Goal: Task Accomplishment & Management: Manage account settings

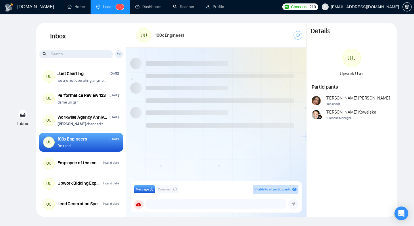
scroll to position [488, 0]
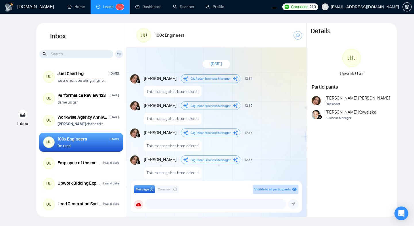
scroll to position [488, 0]
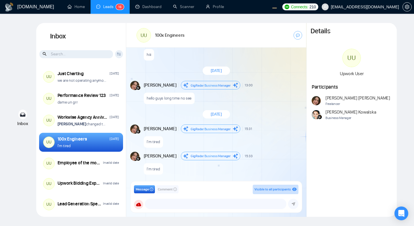
click at [279, 106] on div "September 19, 2025" at bounding box center [216, 114] width 180 height 17
click at [78, 4] on link "Home" at bounding box center [76, 6] width 17 height 5
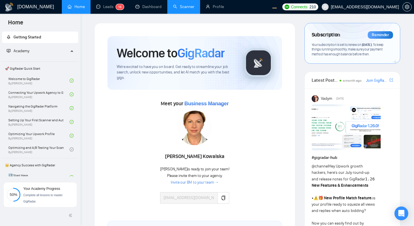
click at [188, 9] on link "Scanner" at bounding box center [183, 6] width 21 height 5
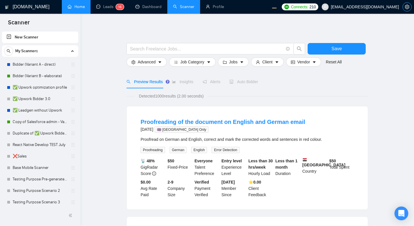
click at [409, 8] on icon "setting" at bounding box center [407, 7] width 5 height 5
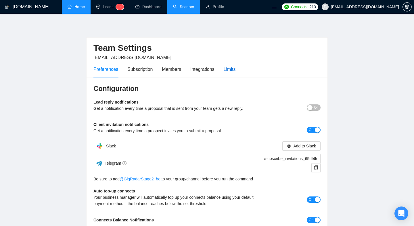
click at [231, 70] on div "Limits" at bounding box center [230, 69] width 12 height 7
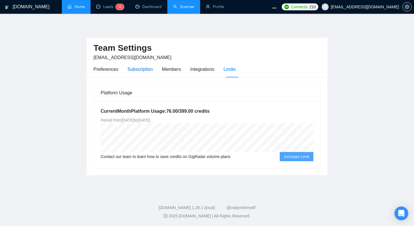
click at [135, 72] on div "Subscription" at bounding box center [139, 69] width 25 height 7
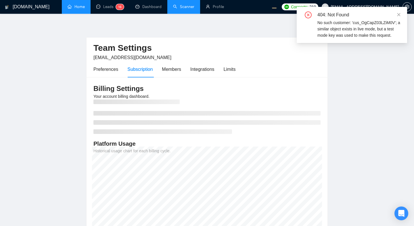
scroll to position [66, 0]
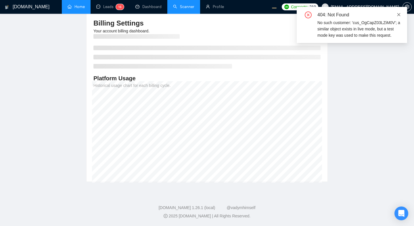
click at [400, 15] on icon "close" at bounding box center [399, 15] width 4 height 4
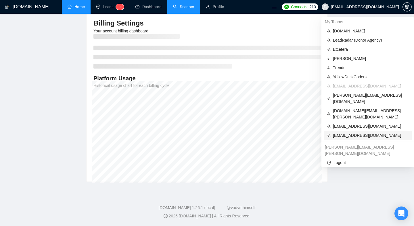
click at [343, 132] on span "morissaschwartz@gmail.com" at bounding box center [370, 135] width 75 height 6
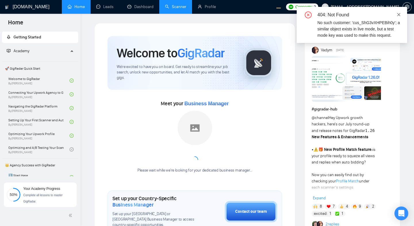
click at [397, 14] on icon "close" at bounding box center [398, 14] width 3 height 3
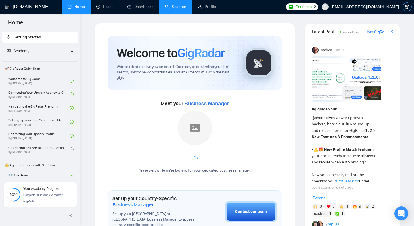
click at [406, 9] on button "button" at bounding box center [406, 6] width 9 height 9
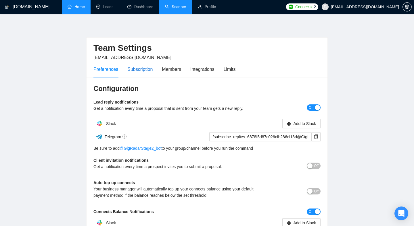
click at [134, 70] on div "Subscription" at bounding box center [139, 69] width 25 height 7
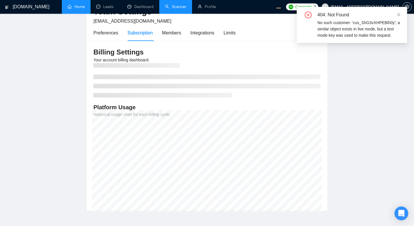
scroll to position [22, 0]
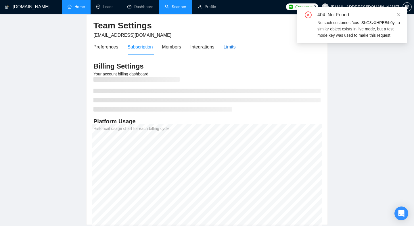
click at [226, 47] on div "Limits" at bounding box center [230, 46] width 12 height 7
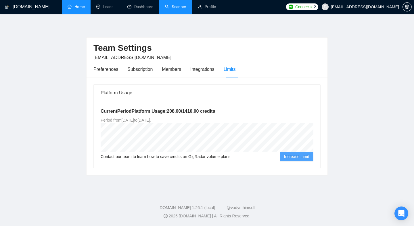
click at [364, 89] on main "Team Settings morissaschwartz@gmail.com Preferences Subscription Members Integr…" at bounding box center [206, 102] width 395 height 159
click at [339, 87] on main "Team Settings morissaschwartz@gmail.com Preferences Subscription Members Integr…" at bounding box center [206, 102] width 395 height 159
click at [358, 68] on main "Team Settings morissaschwartz@gmail.com Preferences Subscription Members Integr…" at bounding box center [206, 102] width 395 height 159
click at [351, 88] on main "Team Settings morissaschwartz@gmail.com Preferences Subscription Members Integr…" at bounding box center [206, 102] width 395 height 159
click at [349, 119] on main "Team Settings morissaschwartz@gmail.com Preferences Subscription Members Integr…" at bounding box center [206, 102] width 395 height 159
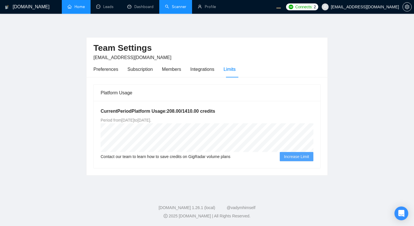
click at [388, 66] on main "Team Settings morissaschwartz@gmail.com Preferences Subscription Members Integr…" at bounding box center [206, 102] width 395 height 159
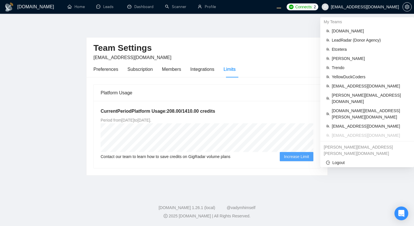
click at [359, 7] on span "morissaschwartz@gmail.com" at bounding box center [365, 7] width 68 height 0
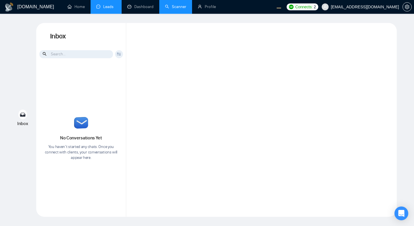
click at [172, 9] on link "Scanner" at bounding box center [175, 6] width 21 height 5
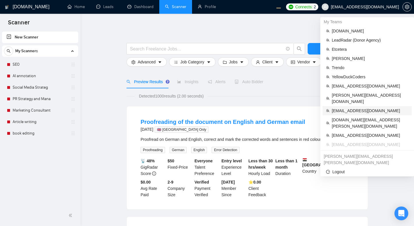
click at [347, 108] on span "[EMAIL_ADDRESS][DOMAIN_NAME]" at bounding box center [370, 111] width 76 height 6
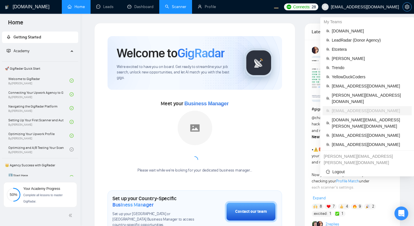
click at [405, 7] on icon "setting" at bounding box center [407, 7] width 4 height 5
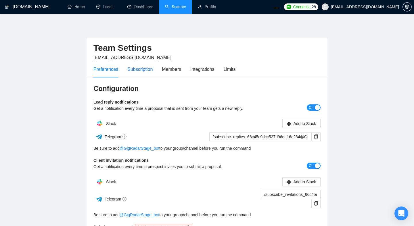
click at [130, 71] on div "Subscription" at bounding box center [139, 69] width 25 height 7
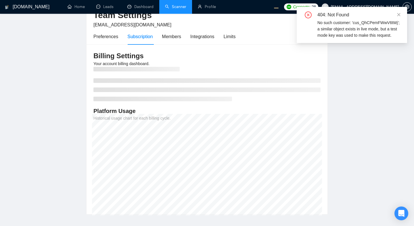
scroll to position [26, 0]
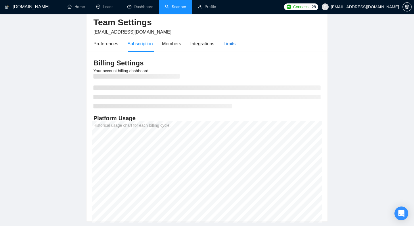
click at [233, 46] on div "Limits" at bounding box center [230, 43] width 12 height 7
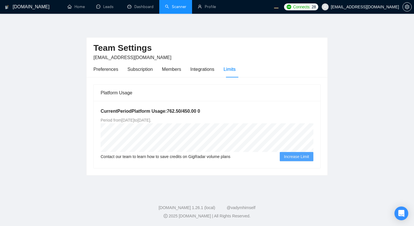
drag, startPoint x: 123, startPoint y: 120, endPoint x: 147, endPoint y: 120, distance: 23.6
click at [147, 120] on span "Period from Wed Aug 20 2025 to Thu Nov 20 2025 ." at bounding box center [126, 120] width 51 height 5
click at [139, 70] on div "Subscription" at bounding box center [139, 69] width 25 height 7
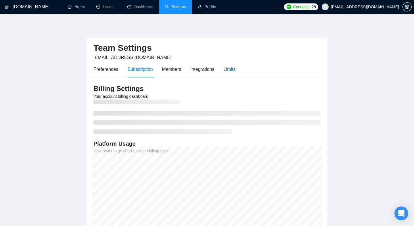
click at [232, 69] on div "Limits" at bounding box center [230, 69] width 12 height 7
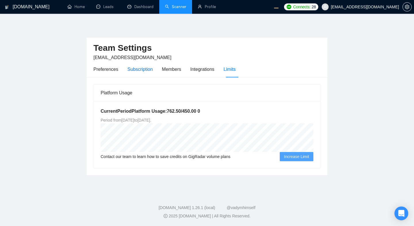
click at [139, 69] on div "Subscription" at bounding box center [139, 69] width 25 height 7
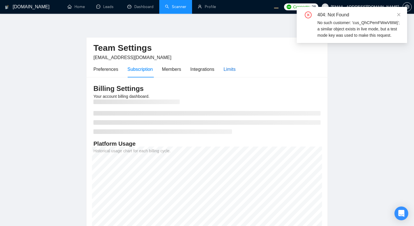
click at [232, 70] on div "Limits" at bounding box center [230, 69] width 12 height 7
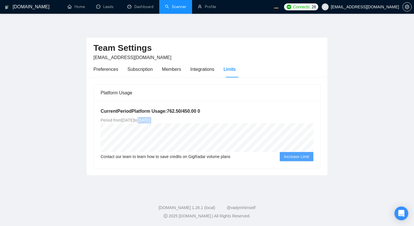
drag, startPoint x: 163, startPoint y: 119, endPoint x: 199, endPoint y: 120, distance: 35.6
click at [199, 120] on div "Current Period Platform Usage: 762.50 / 450.00 0 Period from Wed Aug 20 2025 to…" at bounding box center [207, 134] width 226 height 67
click at [161, 191] on div "GigRadar.io Home Leads Dashboard Scanner Profile Connects: 28 evgeny.pinigin@zi…" at bounding box center [207, 113] width 414 height 226
click at [137, 72] on div "Subscription" at bounding box center [139, 69] width 25 height 7
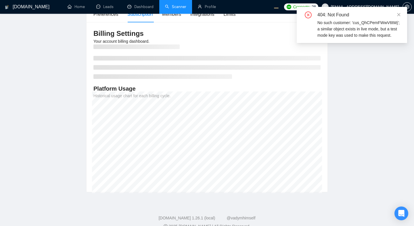
scroll to position [58, 0]
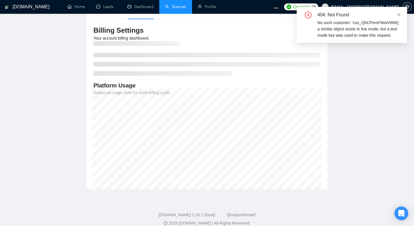
click at [375, 144] on main "Team Settings evgeny.pinigin@zimalab.com Preferences Subscription Members Integ…" at bounding box center [206, 77] width 395 height 225
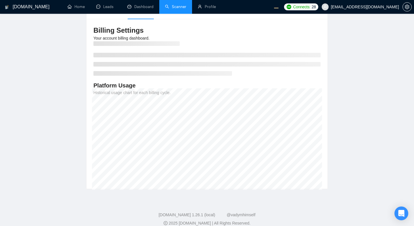
click at [361, 126] on main "Team Settings evgeny.pinigin@zimalab.com Preferences Subscription Members Integ…" at bounding box center [206, 77] width 395 height 225
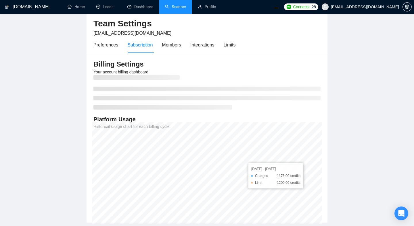
scroll to position [25, 0]
click at [231, 42] on div "Limits" at bounding box center [230, 44] width 12 height 7
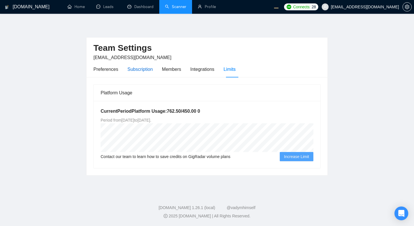
click at [139, 73] on div "Subscription" at bounding box center [139, 69] width 25 height 7
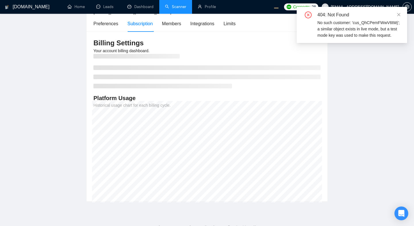
scroll to position [53, 0]
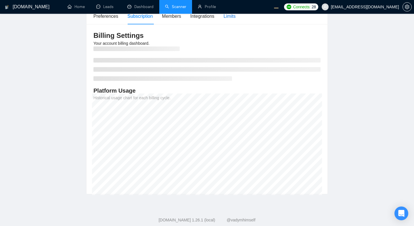
click at [234, 18] on div "Limits" at bounding box center [230, 16] width 12 height 7
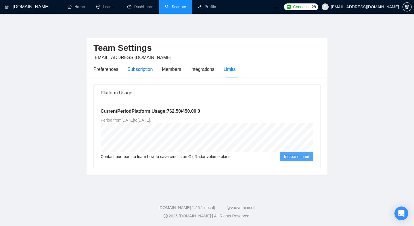
click at [134, 70] on div "Subscription" at bounding box center [139, 69] width 25 height 7
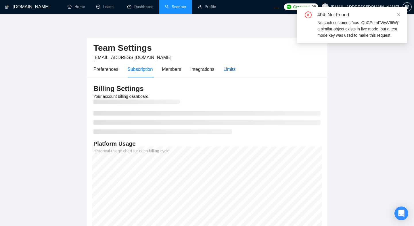
click at [231, 68] on div "Limits" at bounding box center [230, 69] width 12 height 7
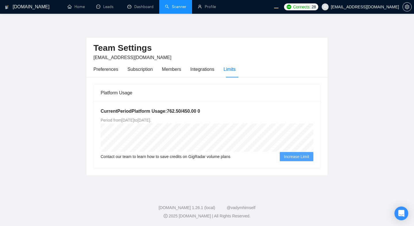
drag, startPoint x: 140, startPoint y: 122, endPoint x: 166, endPoint y: 123, distance: 26.5
click at [166, 123] on div "Current Period Platform Usage: 762.50 / 450.00 0 Period from Wed Aug 20 2025 to…" at bounding box center [207, 134] width 226 height 67
click at [148, 71] on div "Subscription" at bounding box center [139, 69] width 25 height 7
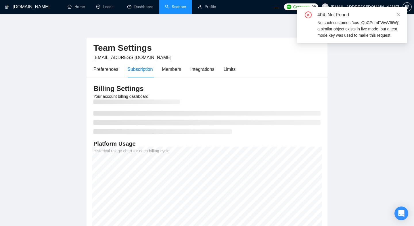
click at [360, 101] on main "Team Settings evgeny.pinigin@zimalab.com Preferences Subscription Members Integ…" at bounding box center [206, 135] width 395 height 225
click at [230, 72] on div "Limits" at bounding box center [230, 69] width 12 height 7
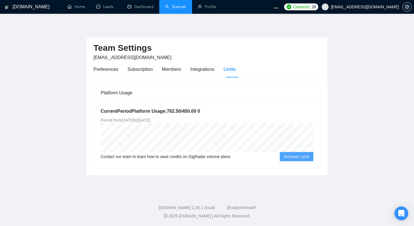
click at [390, 157] on main "Team Settings evgeny.pinigin@zimalab.com Preferences Subscription Members Integ…" at bounding box center [206, 102] width 395 height 159
click at [376, 137] on main "Team Settings evgeny.pinigin@zimalab.com Preferences Subscription Members Integ…" at bounding box center [206, 102] width 395 height 159
click at [332, 100] on main "Team Settings evgeny.pinigin@zimalab.com Preferences Subscription Members Integ…" at bounding box center [206, 102] width 395 height 159
click at [337, 108] on main "Team Settings evgeny.pinigin@zimalab.com Preferences Subscription Members Integ…" at bounding box center [206, 102] width 395 height 159
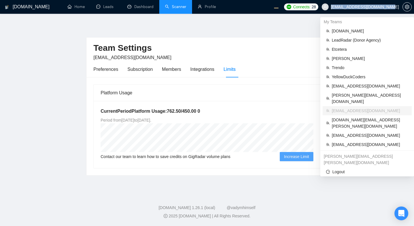
drag, startPoint x: 345, startPoint y: 7, endPoint x: 398, endPoint y: 8, distance: 53.2
click at [398, 7] on span "[EMAIL_ADDRESS][DOMAIN_NAME]" at bounding box center [365, 7] width 68 height 0
copy span "[EMAIL_ADDRESS][DOMAIN_NAME]"
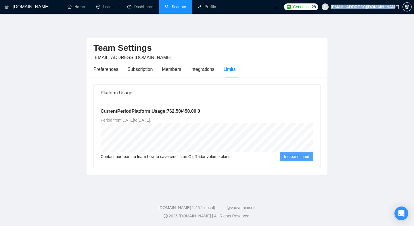
click at [364, 85] on main "Team Settings evgeny.pinigin@zimalab.com Preferences Subscription Members Integ…" at bounding box center [206, 102] width 395 height 159
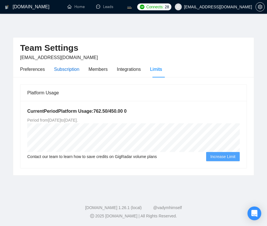
click at [67, 71] on div "Subscription" at bounding box center [66, 69] width 25 height 7
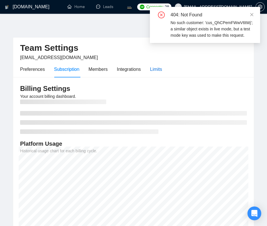
click at [159, 72] on div "Limits" at bounding box center [156, 69] width 12 height 7
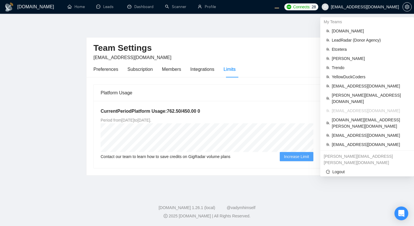
click at [267, 7] on span "[EMAIL_ADDRESS][DOMAIN_NAME]" at bounding box center [365, 7] width 68 height 0
click at [267, 88] on span "workwiseupworkgency@gmail.com" at bounding box center [370, 86] width 76 height 6
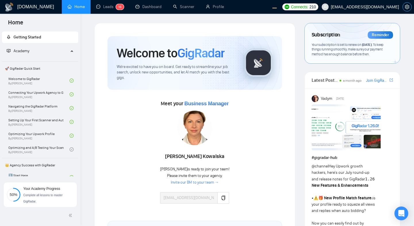
click at [267, 6] on span "setting" at bounding box center [407, 7] width 9 height 5
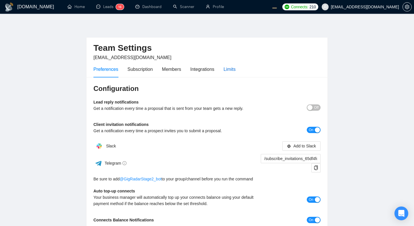
click at [232, 69] on div "Limits" at bounding box center [230, 69] width 12 height 7
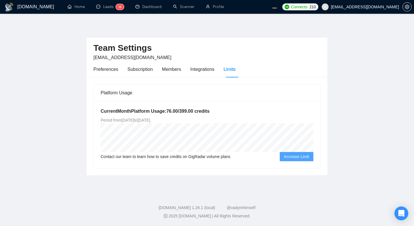
click at [267, 59] on main "Team Settings workwiseupworkgency@gmail.com Preferences Subscription Members In…" at bounding box center [206, 102] width 395 height 159
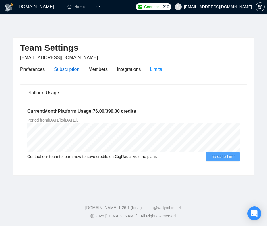
click at [61, 68] on div "Subscription" at bounding box center [66, 69] width 25 height 7
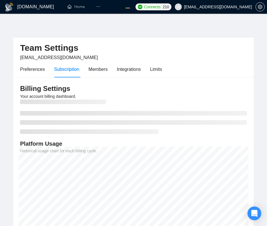
click at [224, 7] on span "[EMAIL_ADDRESS][DOMAIN_NAME]" at bounding box center [218, 7] width 68 height 0
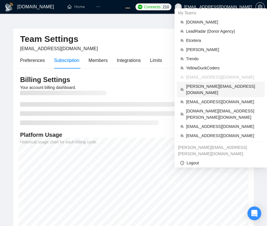
scroll to position [11, 0]
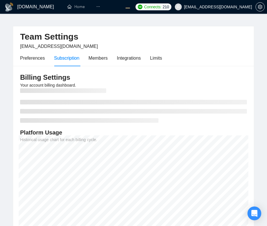
click at [149, 103] on li at bounding box center [133, 102] width 227 height 5
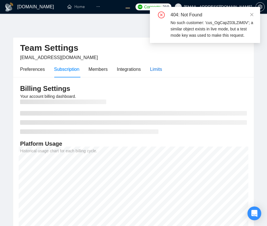
click at [161, 70] on div "Limits" at bounding box center [156, 69] width 12 height 7
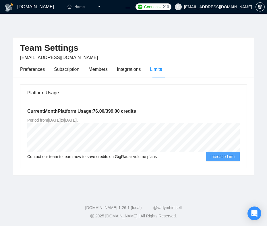
click at [210, 192] on footer "[DOMAIN_NAME] 1.26.1 (local) @vadymhimself 2025 [DOMAIN_NAME] | All Rights Rese…" at bounding box center [133, 208] width 267 height 35
click at [66, 70] on div "Subscription" at bounding box center [66, 69] width 25 height 7
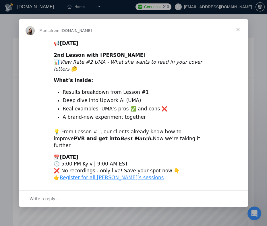
click at [241, 35] on span "Close" at bounding box center [238, 29] width 21 height 21
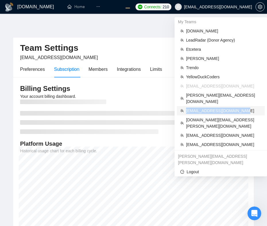
drag, startPoint x: 243, startPoint y: 105, endPoint x: 185, endPoint y: 105, distance: 58.0
click at [185, 106] on li "[EMAIL_ADDRESS][DOMAIN_NAME]" at bounding box center [221, 110] width 88 height 9
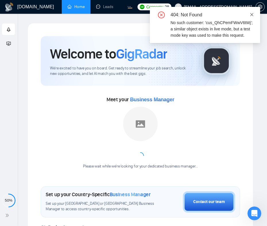
click at [253, 11] on link at bounding box center [252, 14] width 4 height 6
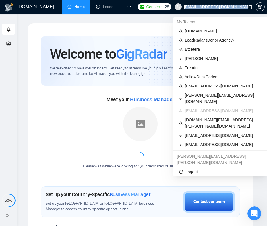
drag, startPoint x: 199, startPoint y: 7, endPoint x: 251, endPoint y: 8, distance: 52.9
click at [251, 8] on span "[EMAIL_ADDRESS][DOMAIN_NAME]" at bounding box center [214, 7] width 84 height 18
copy span "[EMAIL_ADDRESS][DOMAIN_NAME]"
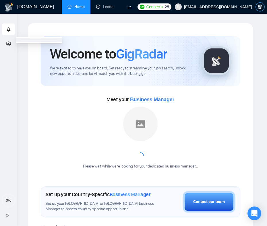
click at [260, 6] on icon "setting" at bounding box center [260, 7] width 4 height 5
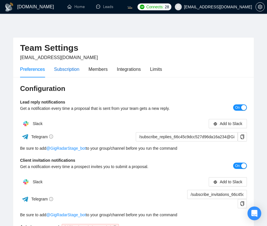
click at [74, 69] on div "Subscription" at bounding box center [66, 69] width 25 height 7
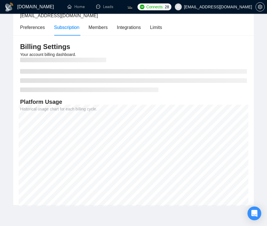
scroll to position [62, 0]
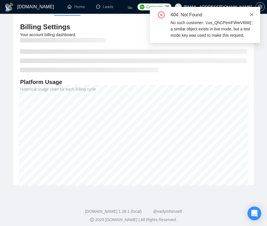
click at [252, 12] on span at bounding box center [252, 14] width 4 height 5
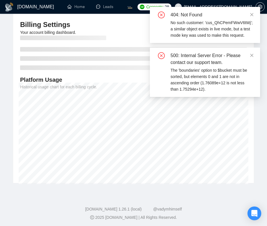
scroll to position [64, 0]
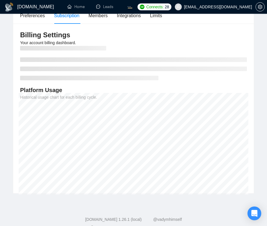
scroll to position [55, 0]
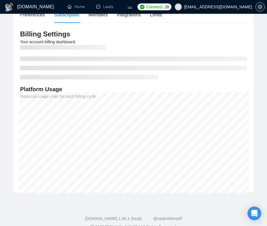
click at [247, 64] on div "Billing Settings Your account billing dashboard. Platform Usage Historical usag…" at bounding box center [133, 108] width 241 height 170
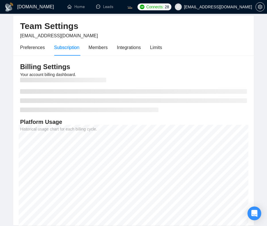
scroll to position [11, 0]
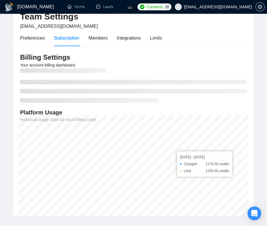
scroll to position [32, 0]
click at [202, 55] on h3 "Billing Settings" at bounding box center [133, 57] width 227 height 9
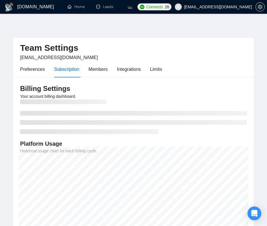
click at [239, 134] on div "Billing Settings Your account billing dashboard. Platform Usage Historical usag…" at bounding box center [133, 162] width 241 height 170
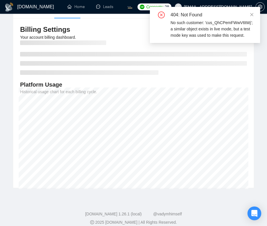
scroll to position [66, 0]
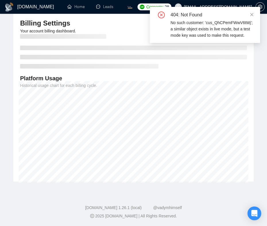
click at [221, 205] on footer "[DOMAIN_NAME] 1.26.1 (local) @vadymhimself 2025 [DOMAIN_NAME] | All Rights Rese…" at bounding box center [133, 208] width 267 height 35
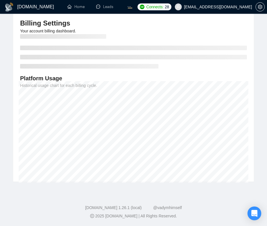
click at [209, 196] on footer "[DOMAIN_NAME] 1.26.1 (local) @vadymhimself 2025 [DOMAIN_NAME] | All Rights Rese…" at bounding box center [133, 208] width 267 height 35
click at [213, 60] on ul at bounding box center [133, 57] width 227 height 23
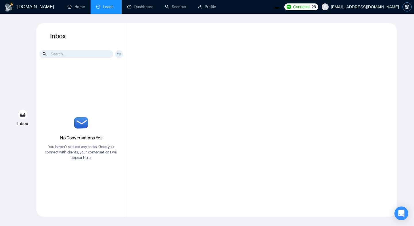
click at [409, 6] on icon "setting" at bounding box center [407, 7] width 4 height 5
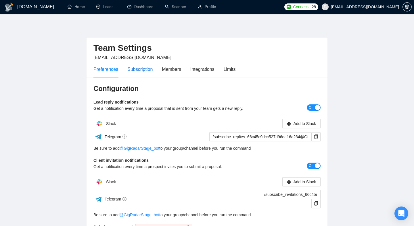
click at [136, 71] on div "Subscription" at bounding box center [139, 69] width 25 height 7
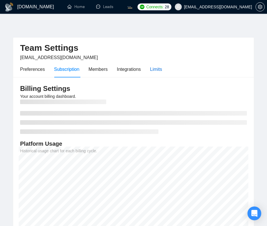
click at [162, 72] on div "Limits" at bounding box center [156, 69] width 12 height 7
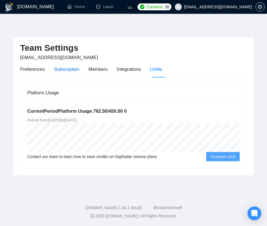
click at [62, 70] on div "Subscription" at bounding box center [66, 69] width 25 height 7
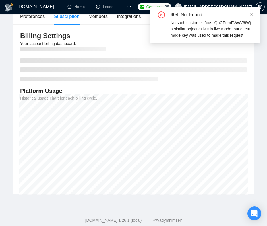
scroll to position [66, 0]
